Goal: Information Seeking & Learning: Learn about a topic

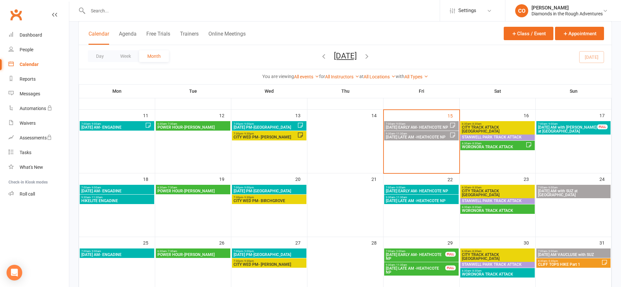
click at [500, 146] on span "WORONORA TRACK ATTACK" at bounding box center [494, 147] width 64 height 4
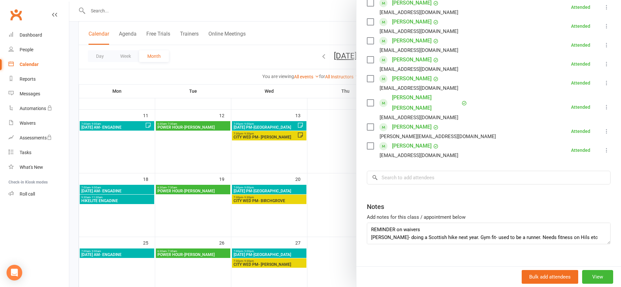
scroll to position [254, 0]
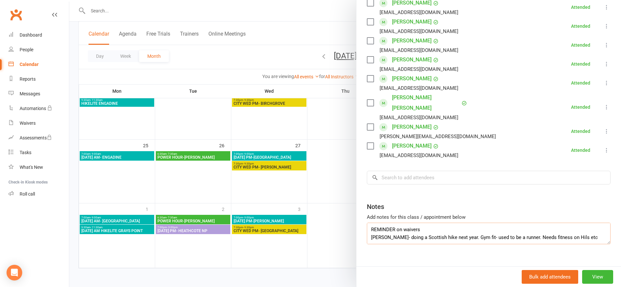
click at [436, 223] on textarea "REMINDER on waivers [PERSON_NAME]- doing a Scottish hike next year. Gym fit- us…" at bounding box center [489, 234] width 244 height 22
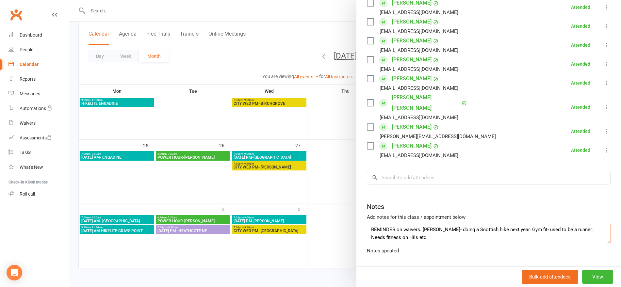
click at [432, 228] on textarea "REMINDER on waivers. [PERSON_NAME]- doing a Scottish hike next year. Gym fit- u…" at bounding box center [489, 234] width 244 height 22
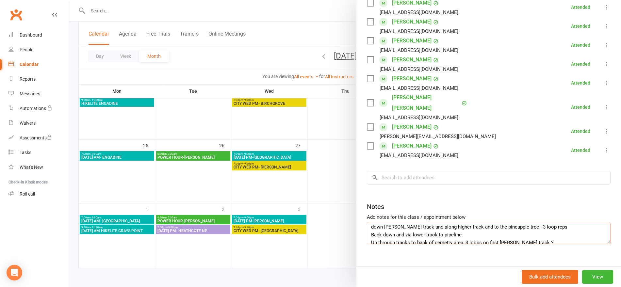
scroll to position [49, 0]
click at [515, 223] on textarea "REMINDER on waivers. [PERSON_NAME]- doing a Scottish hike next year. Gym fit- u…" at bounding box center [489, 234] width 244 height 22
click at [526, 223] on textarea "REMINDER on waivers. [PERSON_NAME]- doing a Scottish hike next year. Gym fit- u…" at bounding box center [489, 234] width 244 height 22
click at [546, 223] on textarea "REMINDER on waivers. [PERSON_NAME]- doing a Scottish hike next year. Gym fit- u…" at bounding box center [489, 234] width 244 height 22
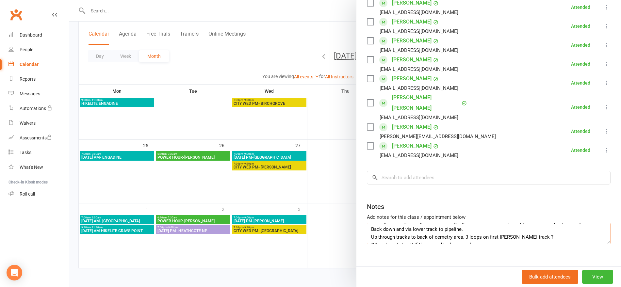
scroll to position [56, 0]
click at [508, 223] on textarea "REMINDER on waivers. [PERSON_NAME]- doing a Scottish hike next year. Gym fit- u…" at bounding box center [489, 234] width 244 height 22
drag, startPoint x: 533, startPoint y: 227, endPoint x: 471, endPoint y: 223, distance: 62.2
drag, startPoint x: 471, startPoint y: 223, endPoint x: 462, endPoint y: 226, distance: 9.5
click at [462, 226] on textarea "REMINDER on waivers. [PERSON_NAME]- doing a Scottish hike next year. Gym fit- u…" at bounding box center [489, 234] width 244 height 22
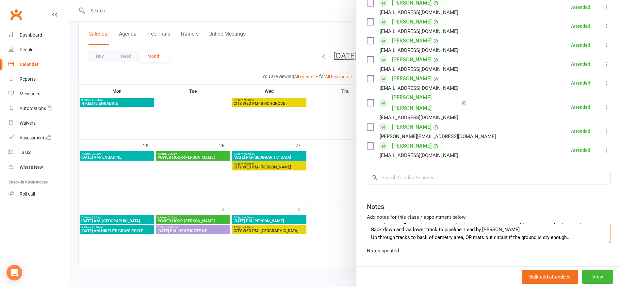
scroll to position [55, 0]
click at [569, 226] on textarea "REMINDER on waivers. [PERSON_NAME]- doing a Scottish hike next year. Gym fit- u…" at bounding box center [489, 234] width 244 height 22
type textarea "REMINDER on waivers. [PERSON_NAME]- doing a Scottish hike next year. Gym fit- u…"
click at [305, 29] on div at bounding box center [345, 143] width 552 height 287
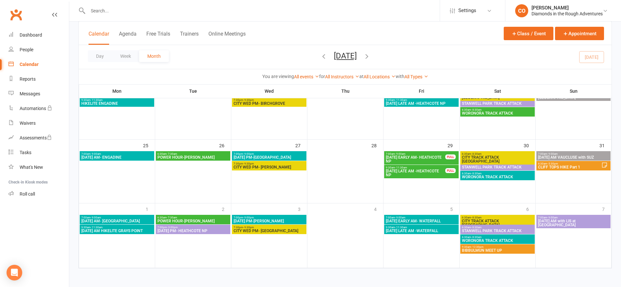
click at [370, 58] on icon "button" at bounding box center [366, 56] width 7 height 7
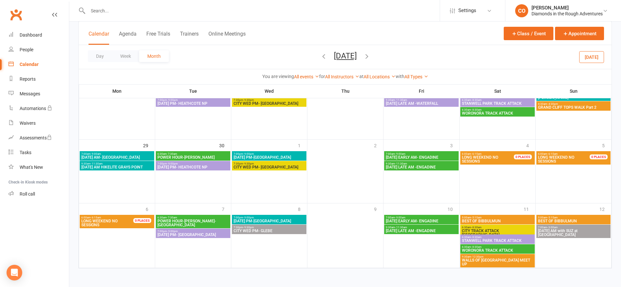
scroll to position [254, 0]
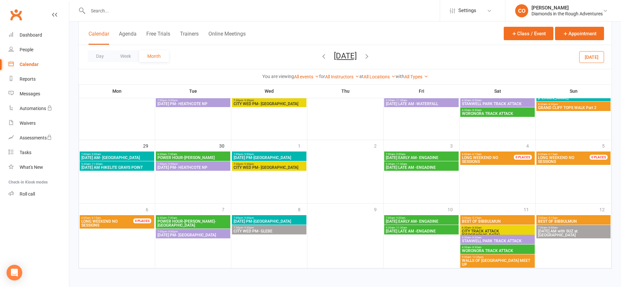
click at [370, 59] on icon "button" at bounding box center [366, 56] width 7 height 7
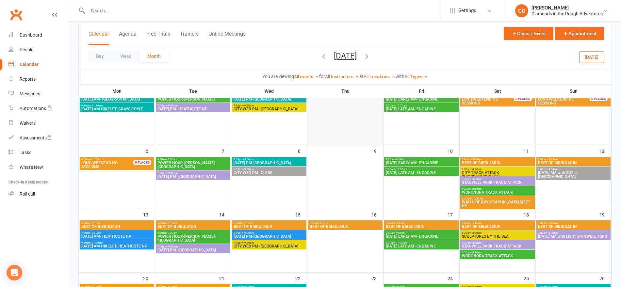
scroll to position [57, 0]
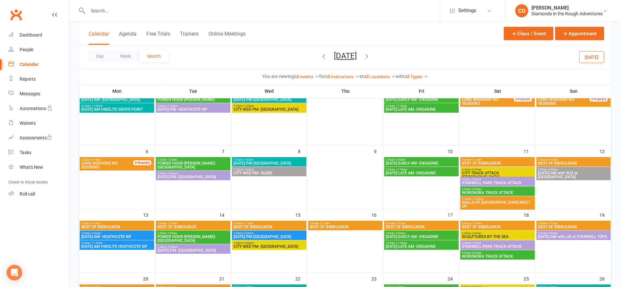
click at [260, 235] on span "[DATE] PM-[GEOGRAPHIC_DATA]" at bounding box center [269, 237] width 72 height 4
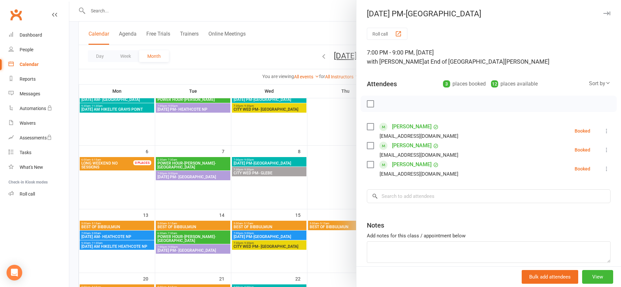
click at [284, 23] on div at bounding box center [345, 143] width 552 height 287
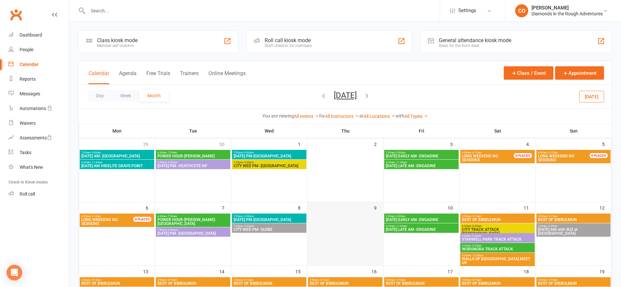
scroll to position [0, 0]
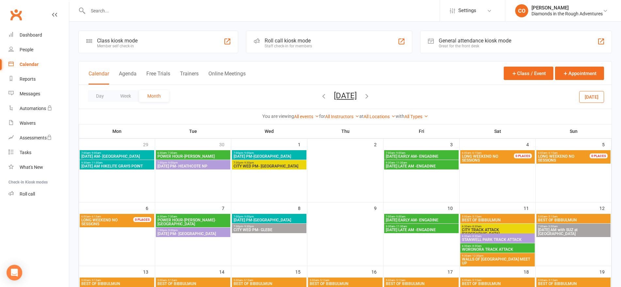
click at [320, 98] on icon "button" at bounding box center [323, 95] width 7 height 7
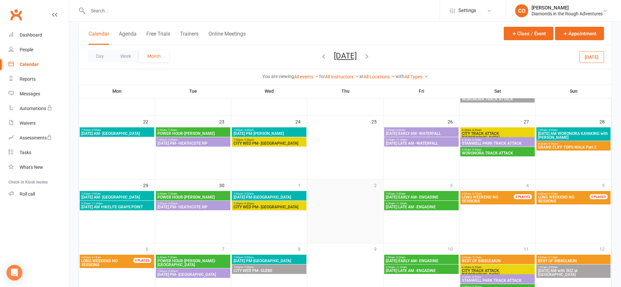
scroll to position [254, 0]
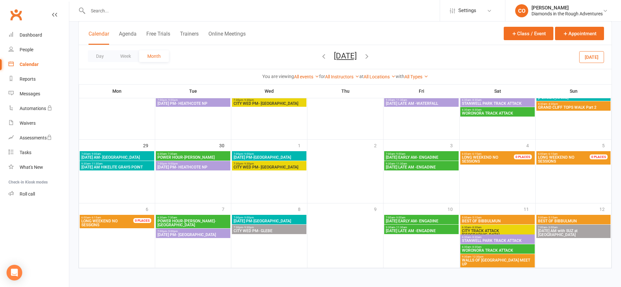
click at [501, 260] on span "WALLS OF [GEOGRAPHIC_DATA] MEET UP" at bounding box center [498, 262] width 72 height 8
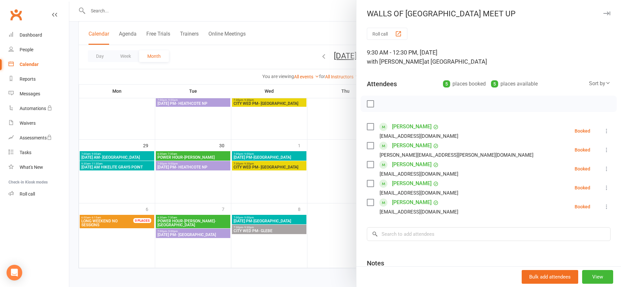
click at [312, 16] on div at bounding box center [345, 143] width 552 height 287
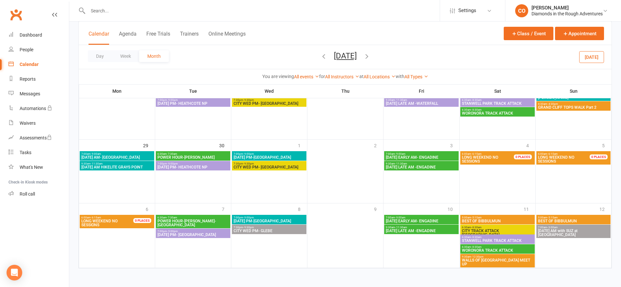
click at [370, 53] on icon "button" at bounding box center [366, 56] width 7 height 7
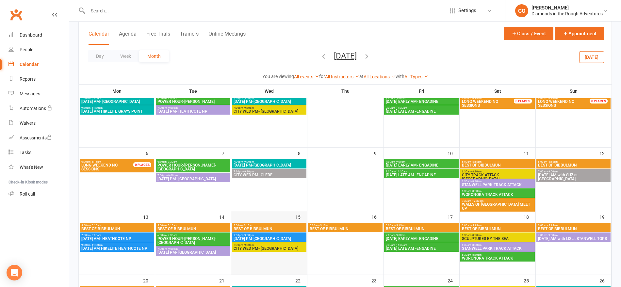
scroll to position [72, 0]
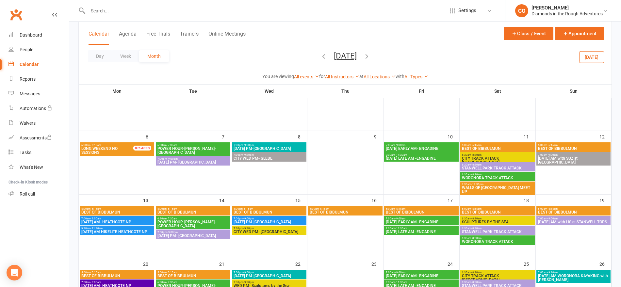
click at [485, 147] on span "BEST OF BIBBULMUN" at bounding box center [498, 149] width 72 height 4
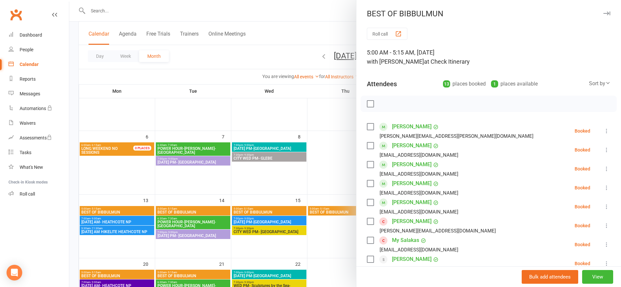
click at [308, 8] on div at bounding box center [345, 143] width 552 height 287
